Goal: Navigation & Orientation: Find specific page/section

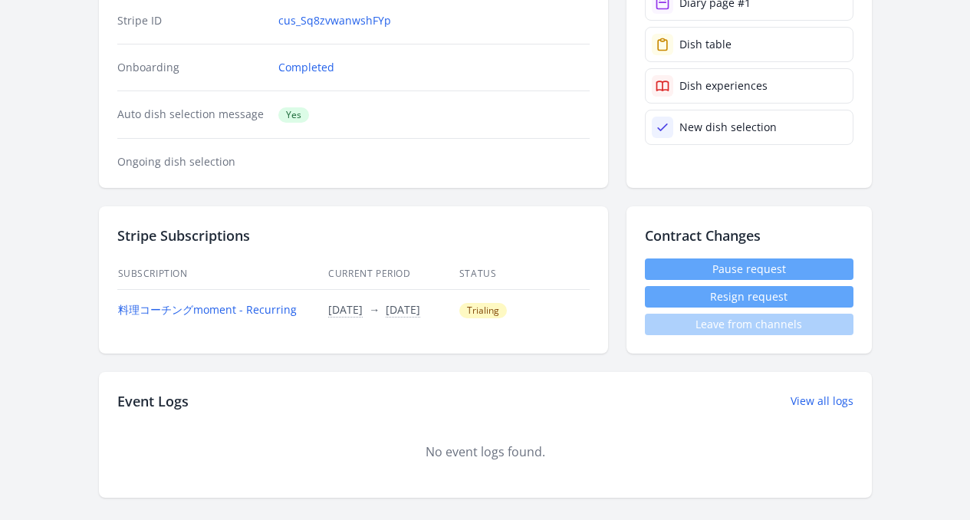
scroll to position [343, 0]
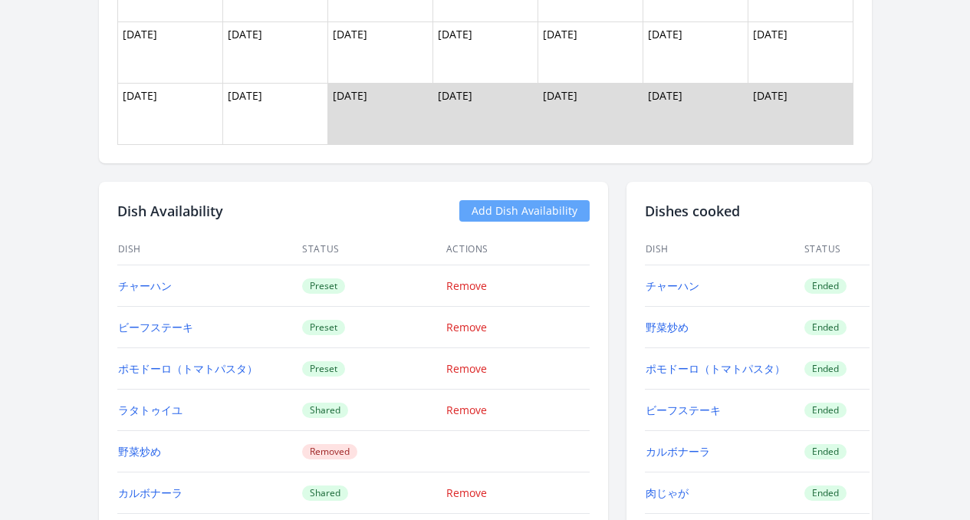
scroll to position [1068, 0]
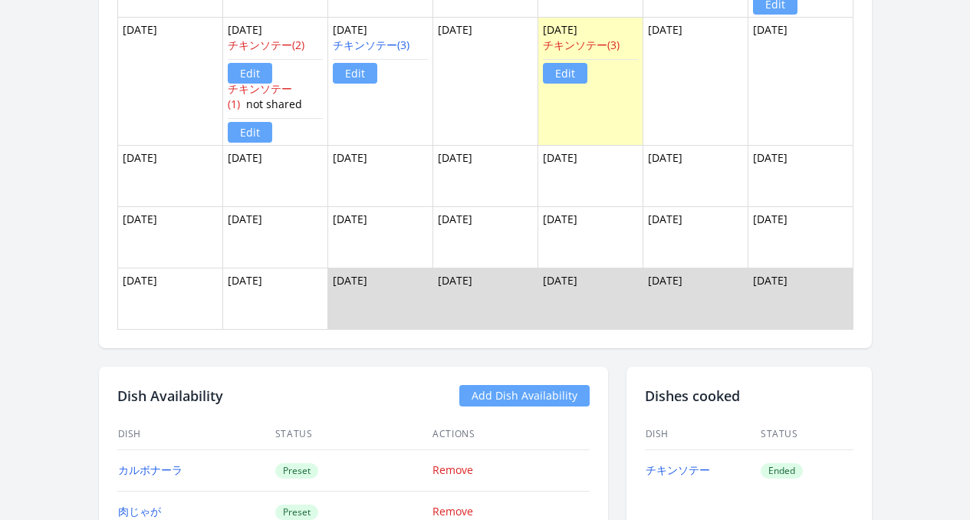
scroll to position [1536, 0]
